Goal: Task Accomplishment & Management: Manage account settings

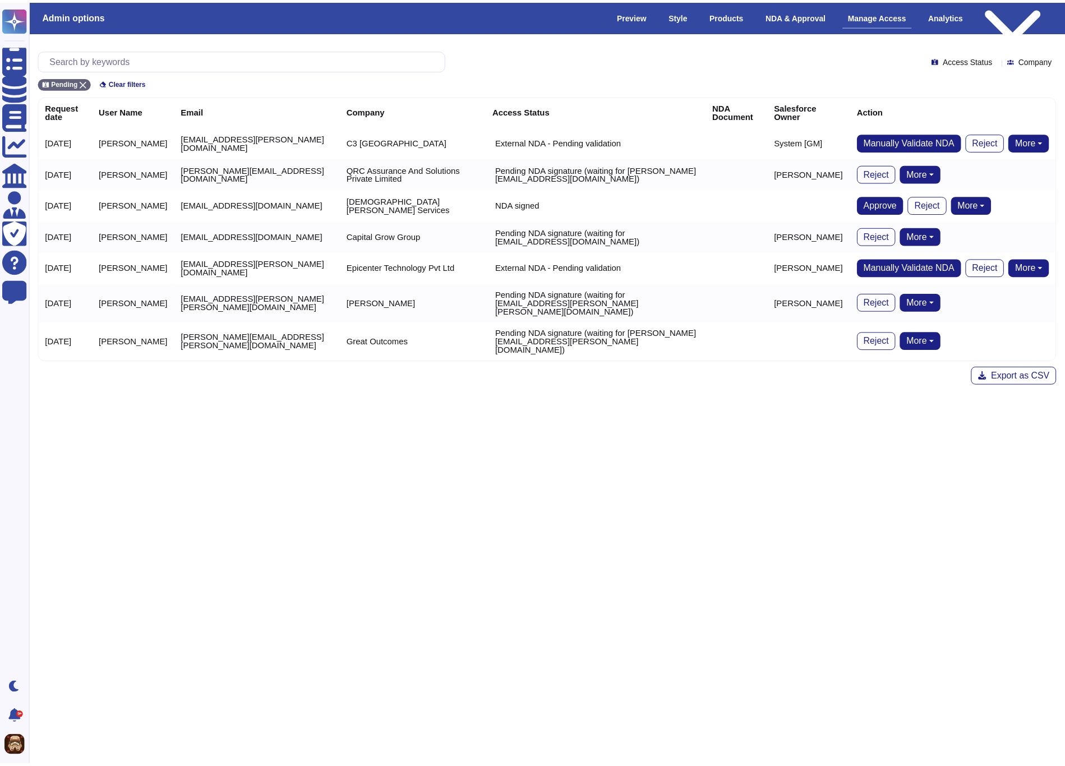
scroll to position [0, 9]
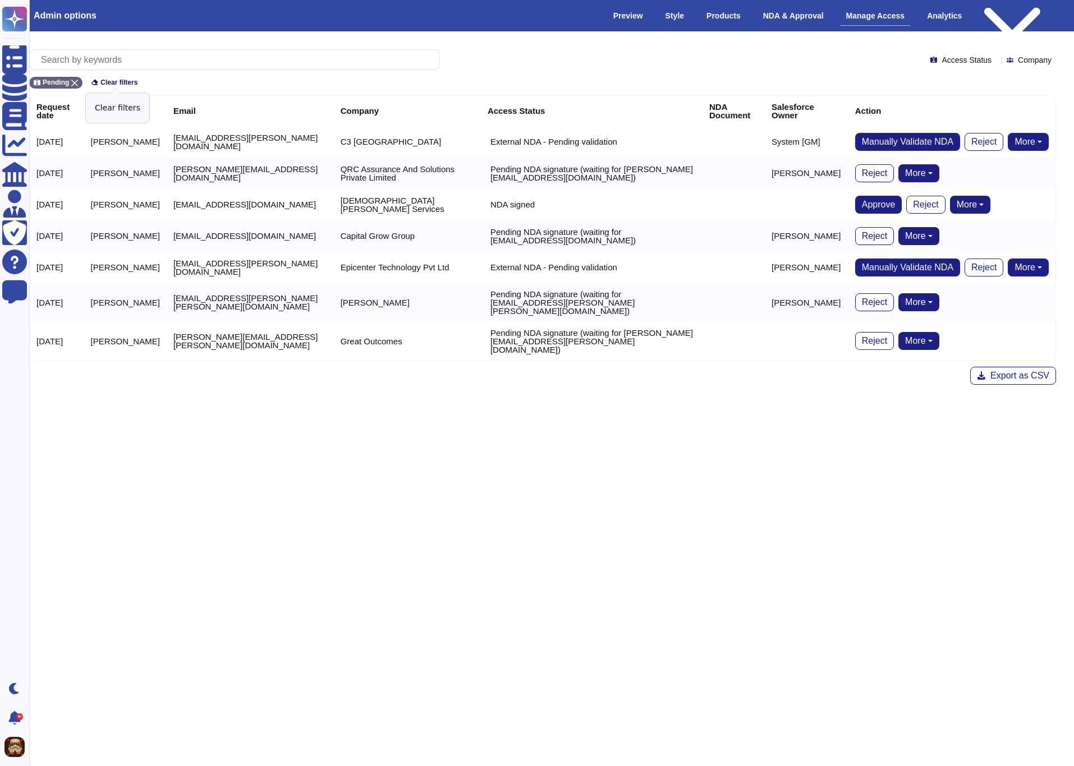
click at [106, 82] on span "Clear filters" at bounding box center [118, 82] width 37 height 7
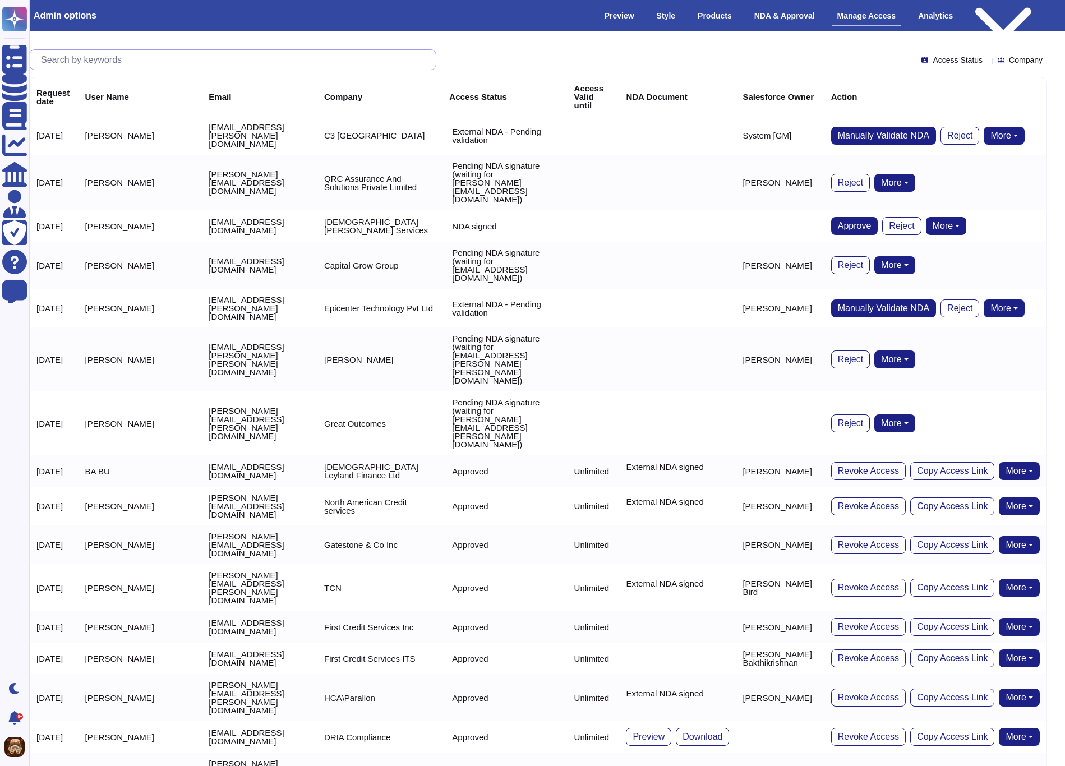
click at [150, 61] on input "text" at bounding box center [235, 60] width 401 height 20
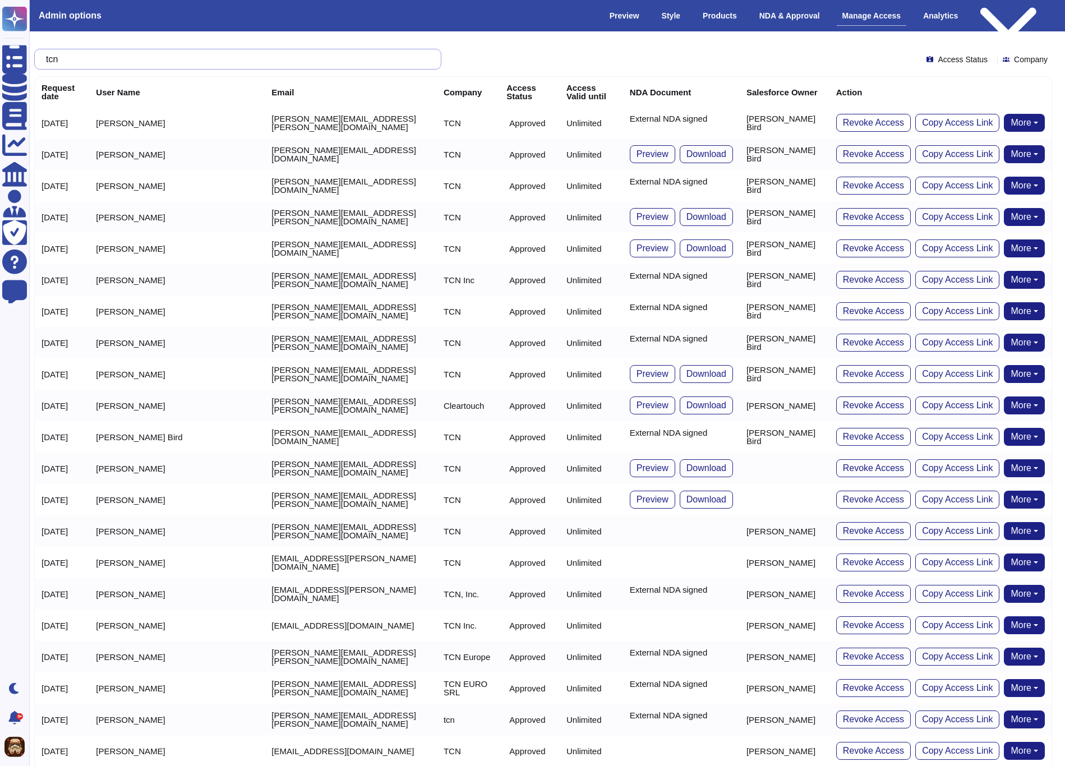
scroll to position [0, 4]
click at [265, 142] on td "[PERSON_NAME][EMAIL_ADDRESS][DOMAIN_NAME]" at bounding box center [351, 154] width 172 height 31
click at [137, 58] on input "tcn" at bounding box center [234, 60] width 389 height 20
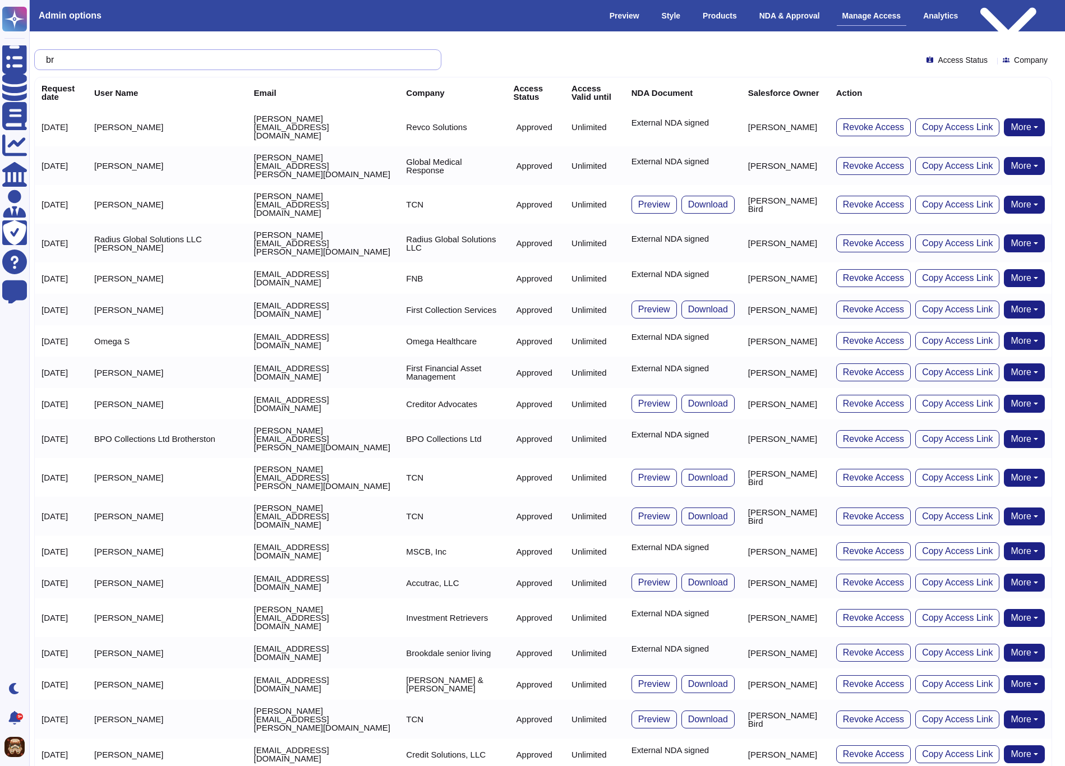
type input "b"
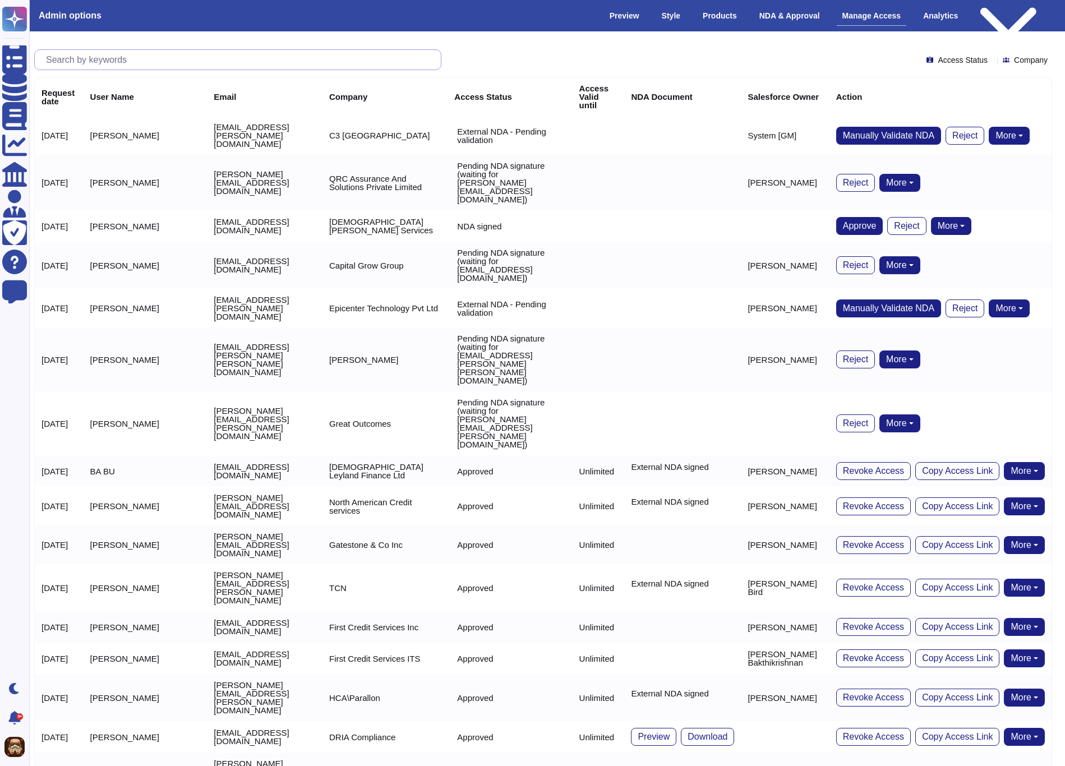
click at [155, 58] on input "text" at bounding box center [240, 60] width 401 height 20
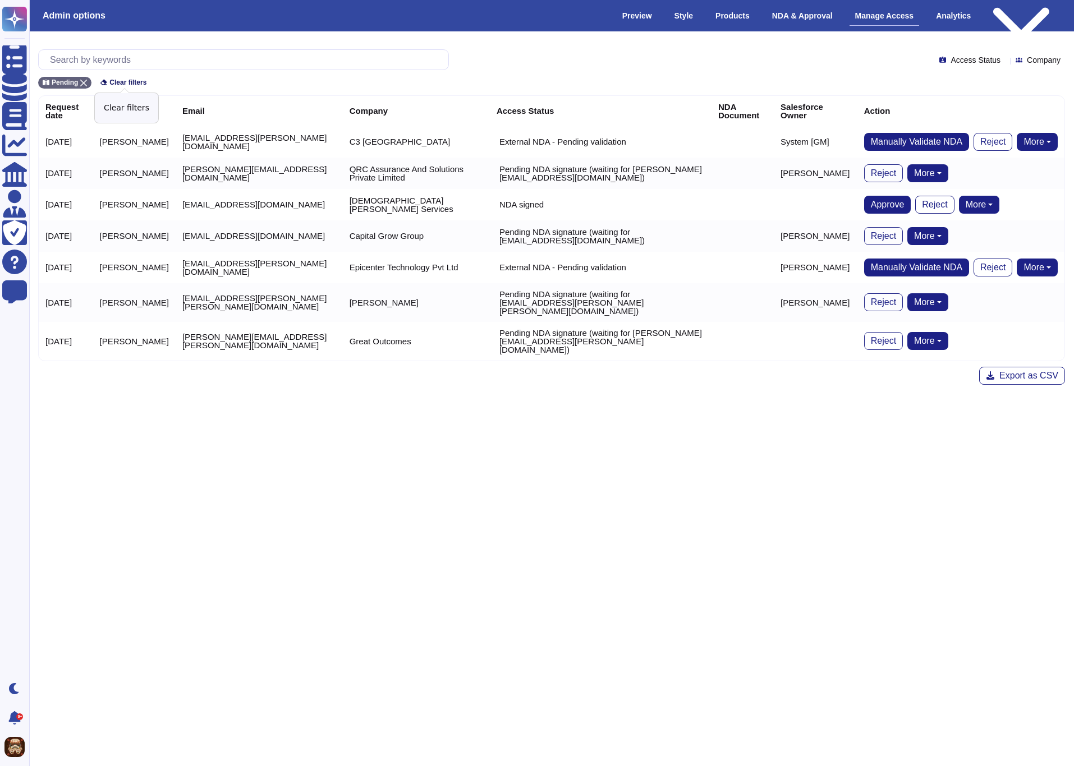
click at [132, 82] on span "Clear filters" at bounding box center [127, 82] width 37 height 7
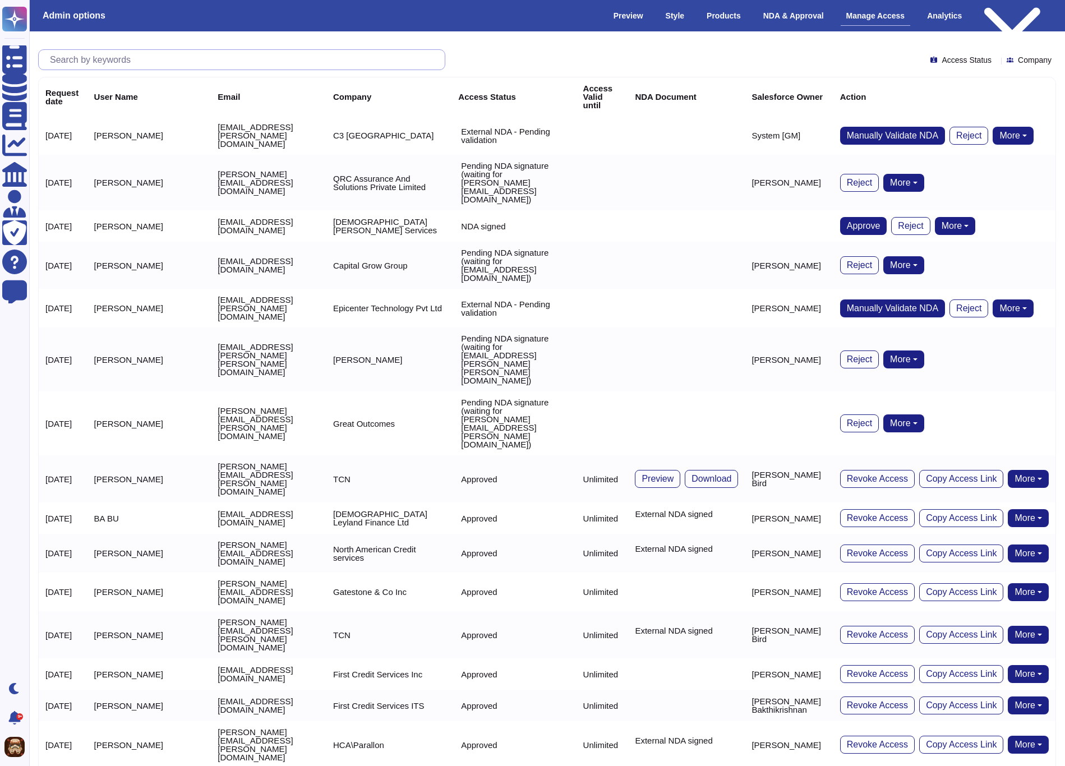
click at [149, 59] on input "text" at bounding box center [244, 60] width 401 height 20
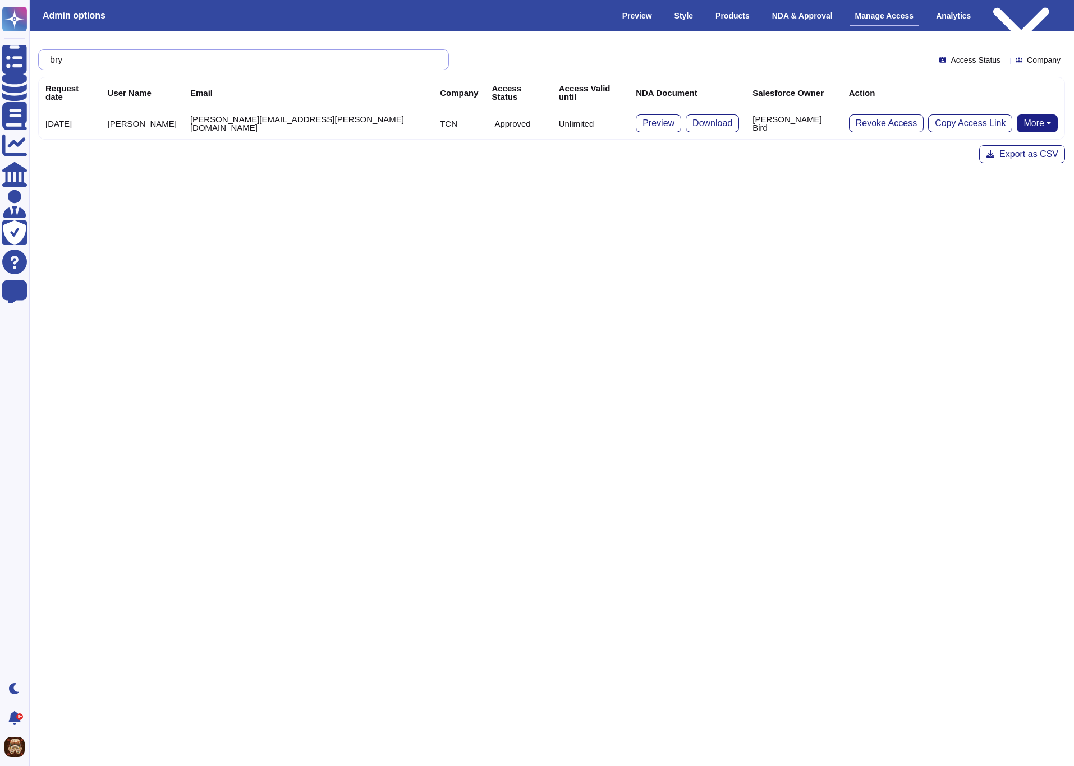
type input "bryc"
drag, startPoint x: 93, startPoint y: 61, endPoint x: 52, endPoint y: 58, distance: 41.6
click at [52, 58] on input "bryc" at bounding box center [240, 60] width 393 height 20
